Goal: Navigation & Orientation: Find specific page/section

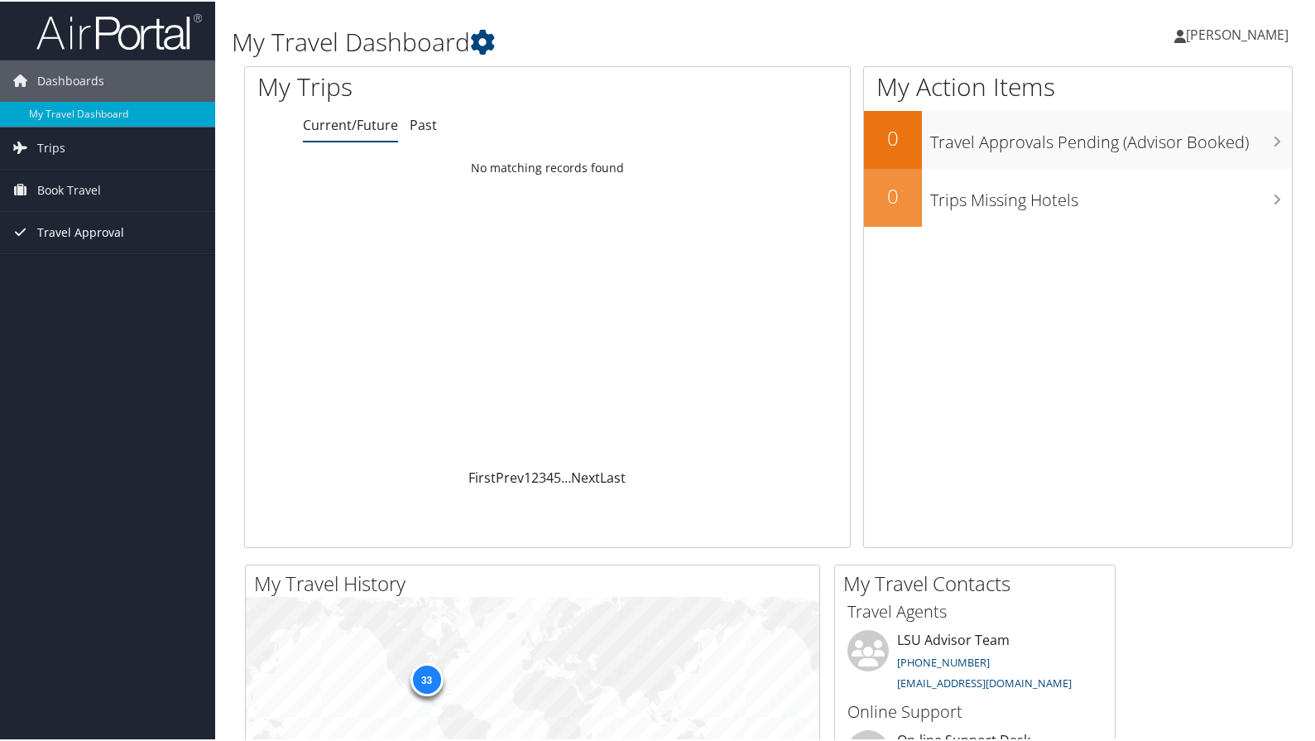
click at [68, 233] on span "Travel Approval" at bounding box center [80, 230] width 87 height 41
click at [75, 287] on link "Approved Trips" at bounding box center [107, 288] width 215 height 25
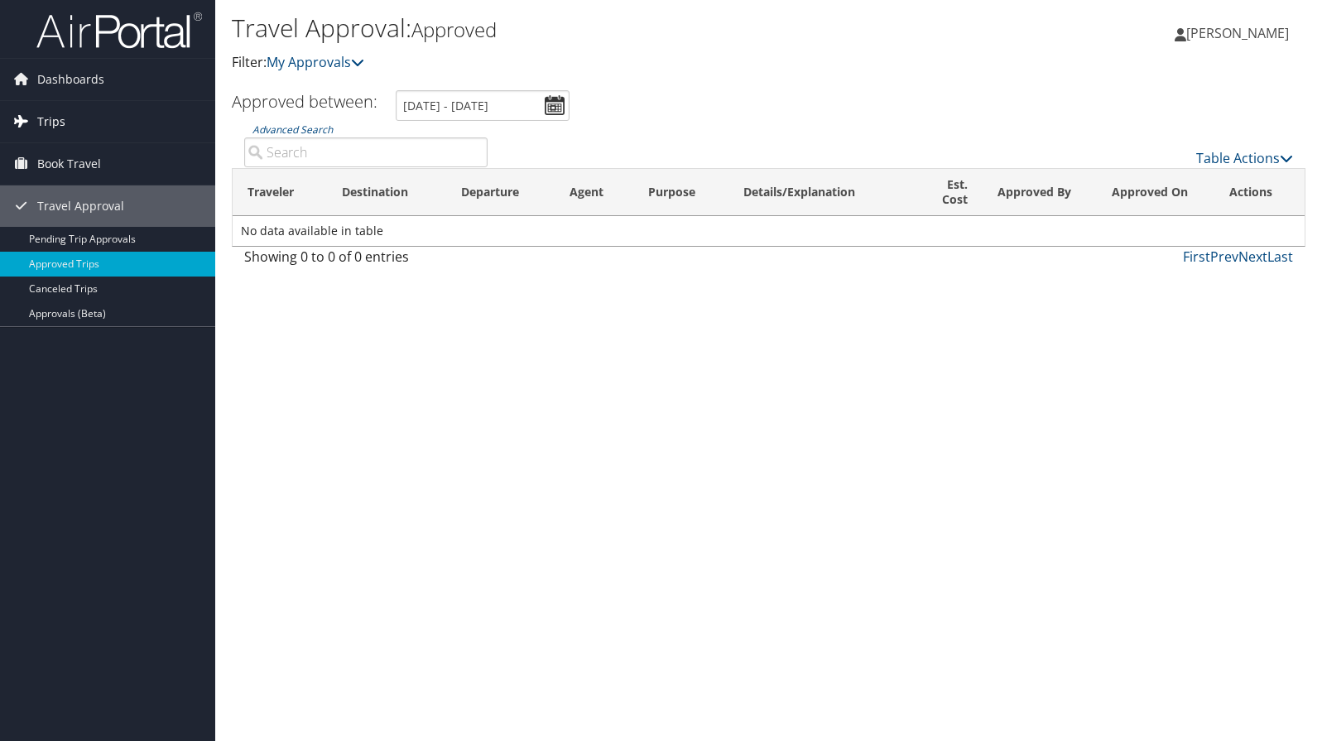
click at [55, 137] on span "Trips" at bounding box center [51, 121] width 28 height 41
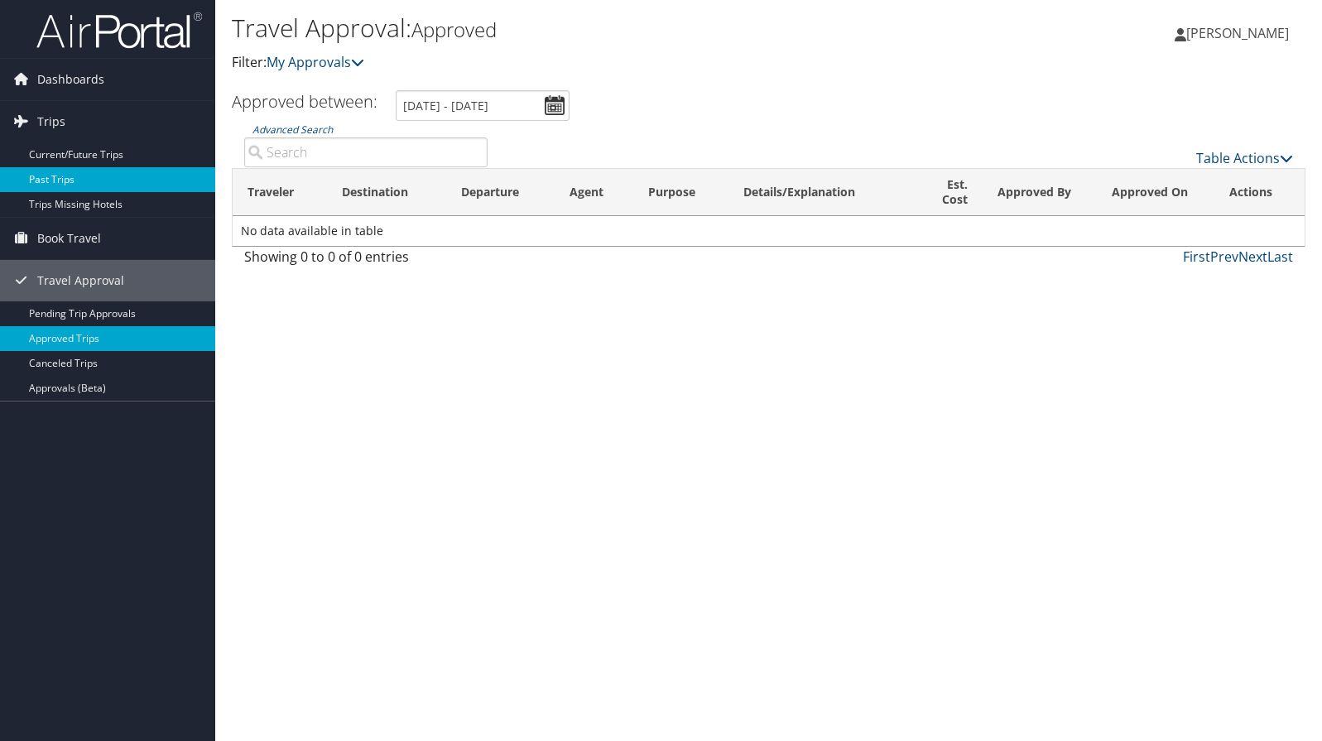
click at [56, 176] on link "Past Trips" at bounding box center [107, 179] width 215 height 25
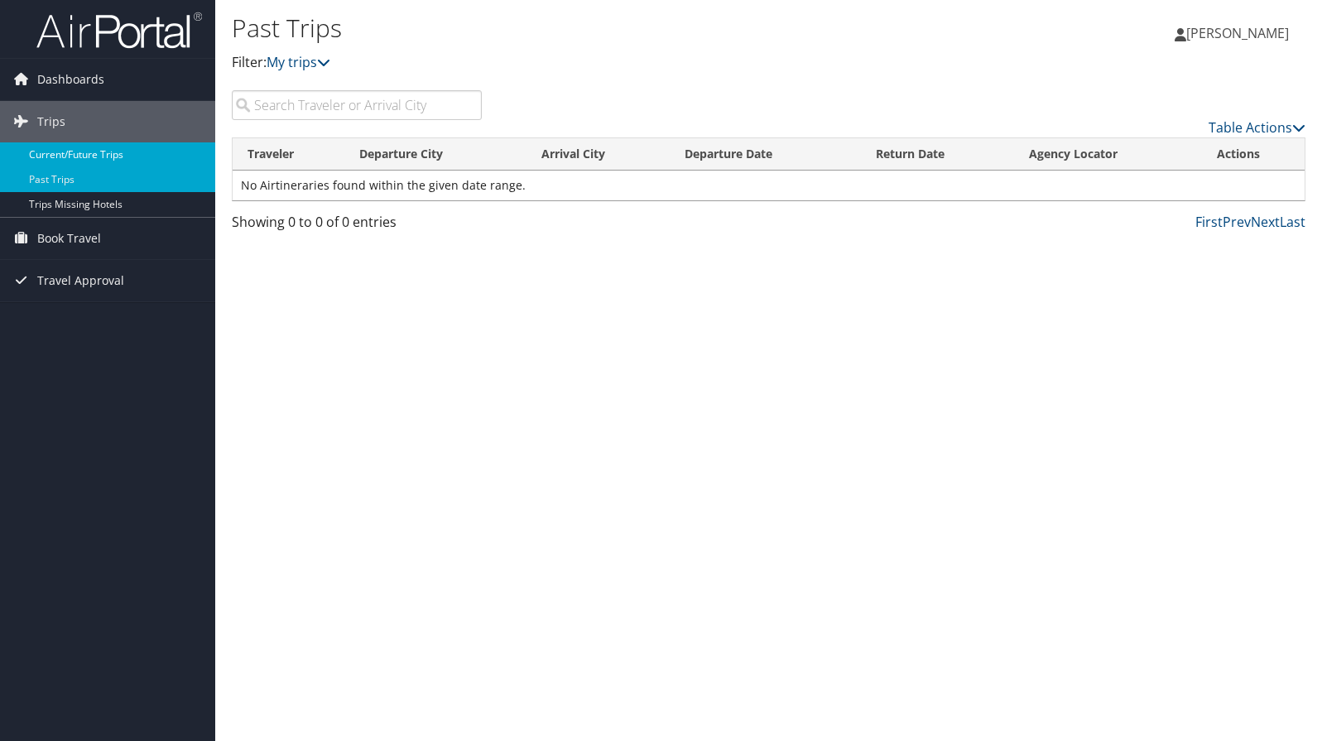
click at [161, 161] on link "Current/Future Trips" at bounding box center [107, 154] width 215 height 25
click at [152, 177] on link "Past Trips" at bounding box center [107, 179] width 215 height 25
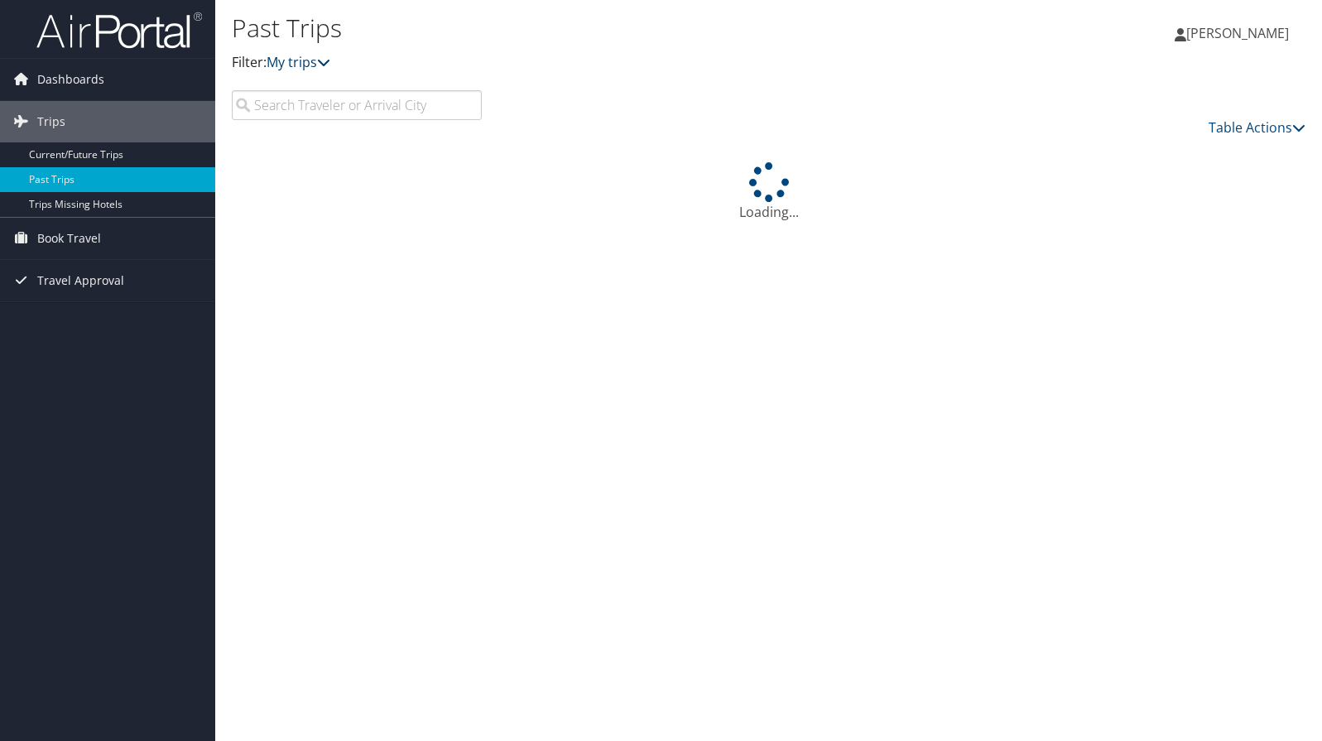
click at [306, 55] on link "My trips" at bounding box center [298, 62] width 64 height 18
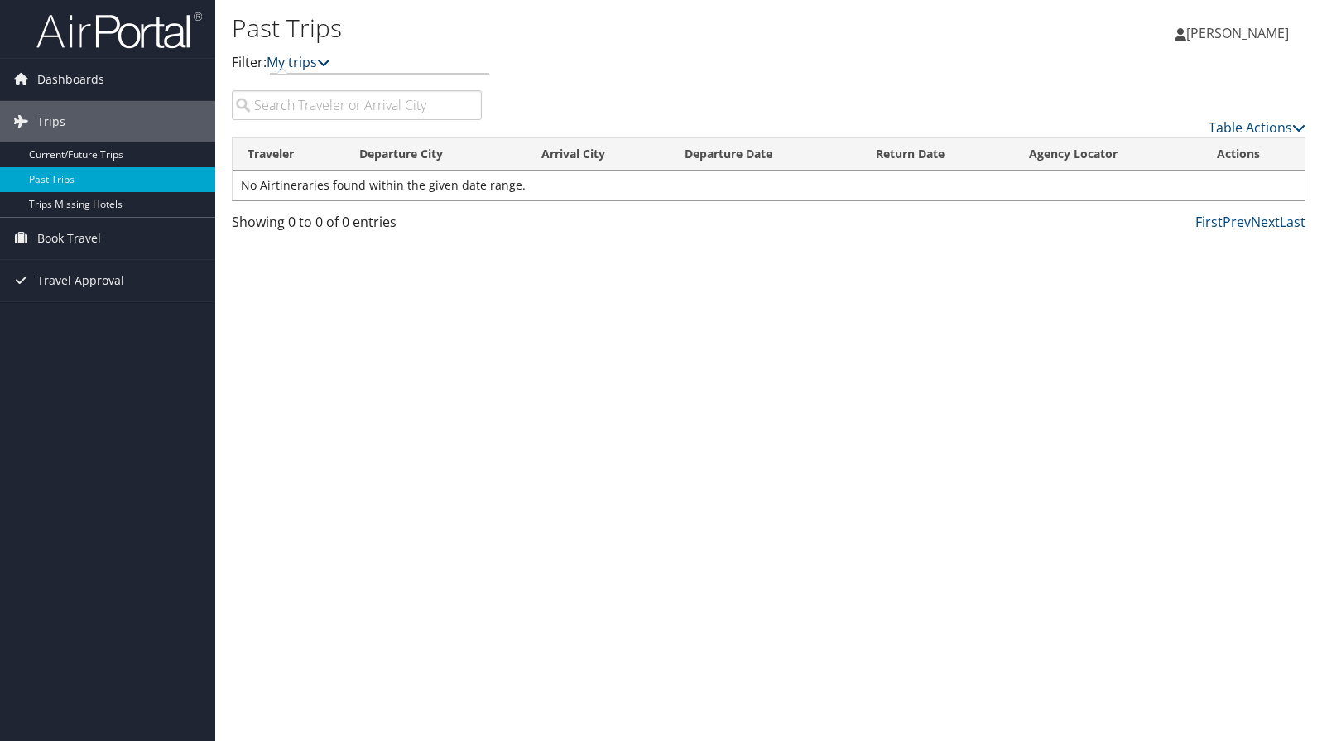
click at [305, 63] on link "My trips" at bounding box center [298, 62] width 64 height 18
click at [309, 65] on link "My trips" at bounding box center [298, 62] width 64 height 18
click at [1254, 221] on link "Next" at bounding box center [1264, 222] width 29 height 18
click at [1241, 224] on link "Prev" at bounding box center [1236, 222] width 28 height 18
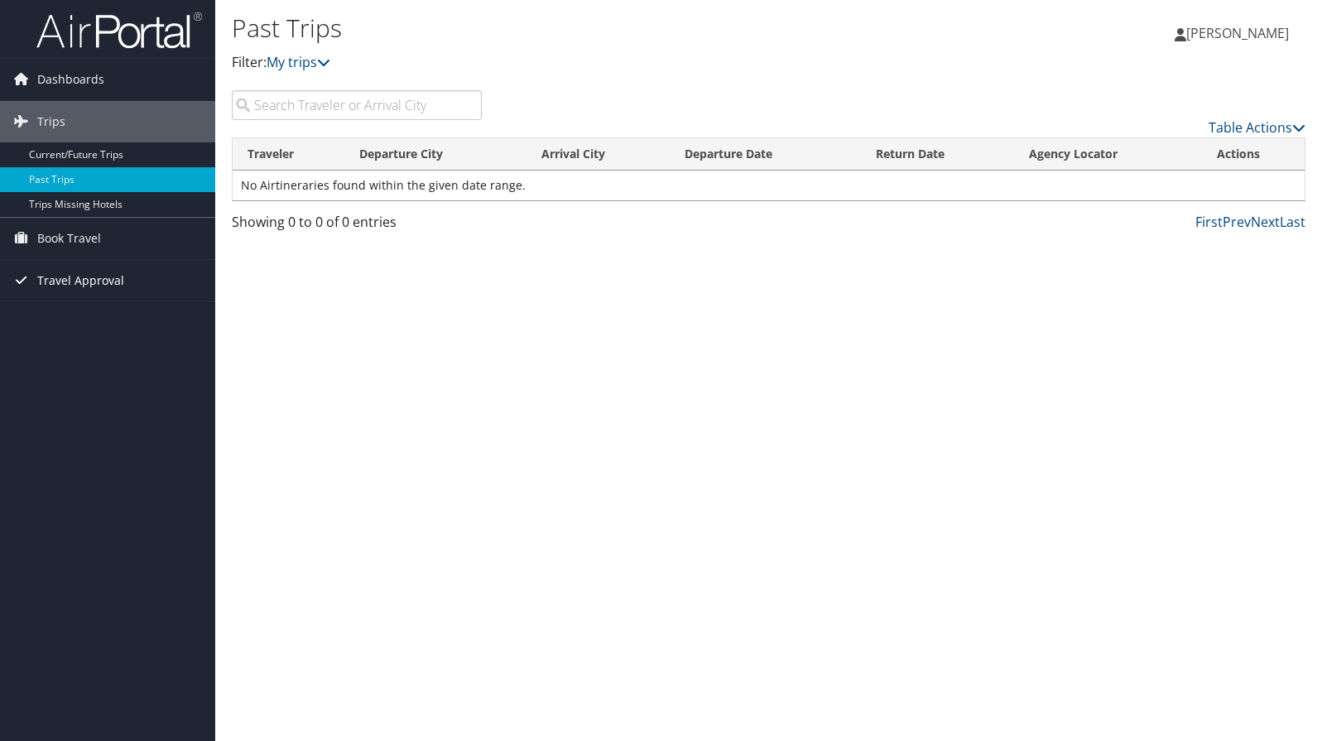
click at [120, 295] on span "Travel Approval" at bounding box center [80, 280] width 87 height 41
click at [97, 250] on span "Book Travel" at bounding box center [69, 238] width 64 height 41
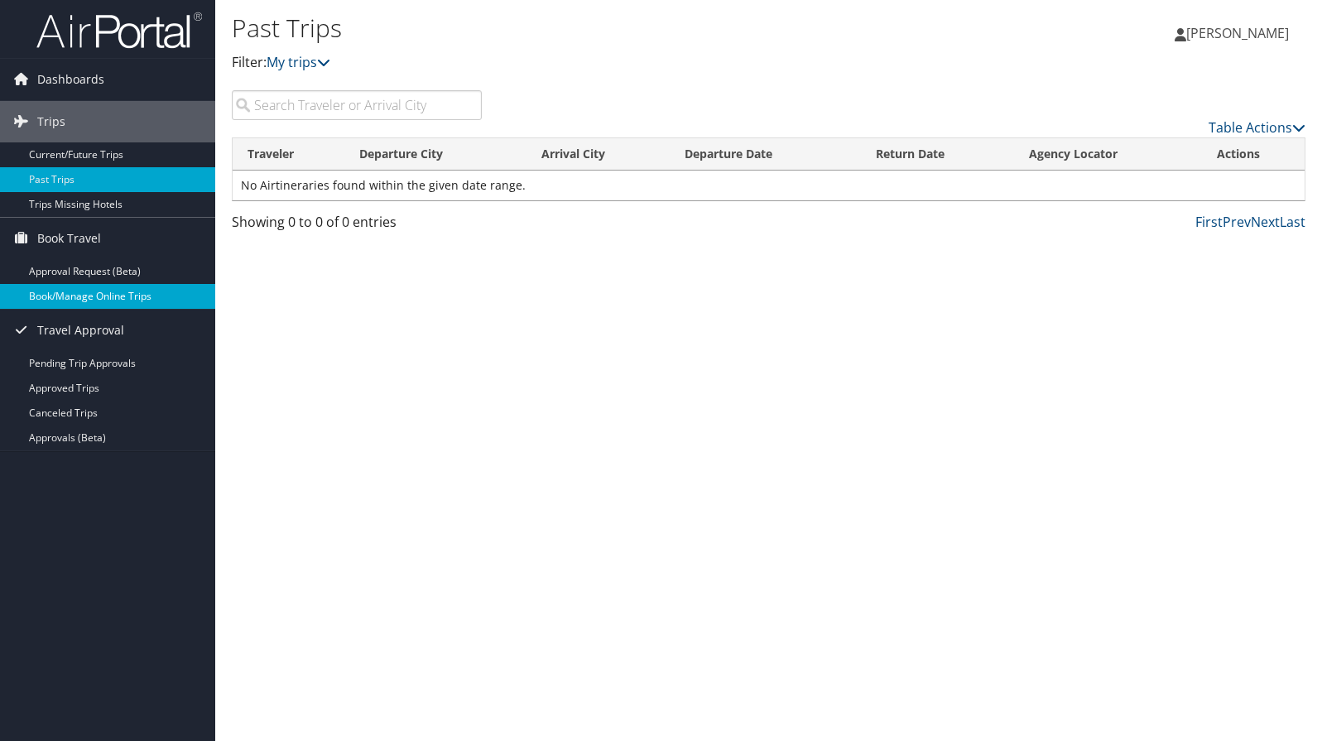
click at [91, 299] on link "Book/Manage Online Trips" at bounding box center [107, 296] width 215 height 25
